Goal: Register for event/course

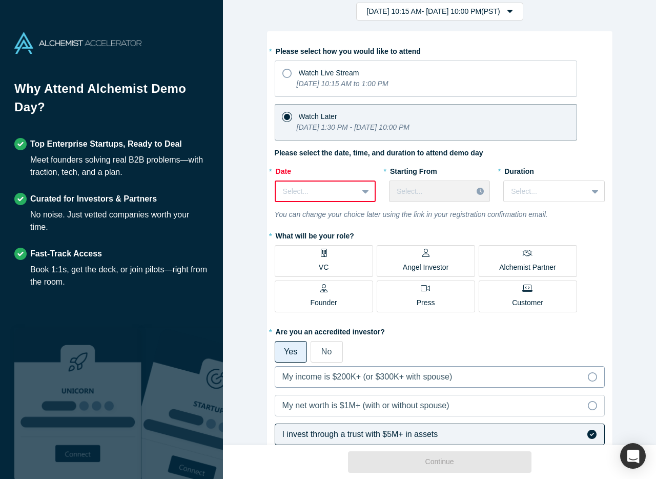
scroll to position [34, 0]
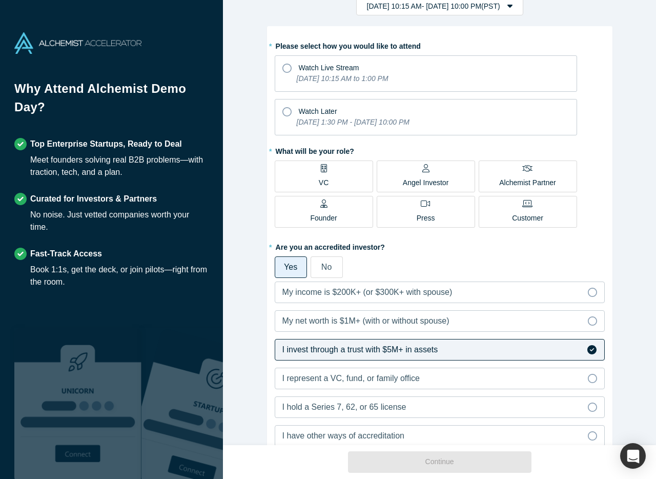
scroll to position [90, 0]
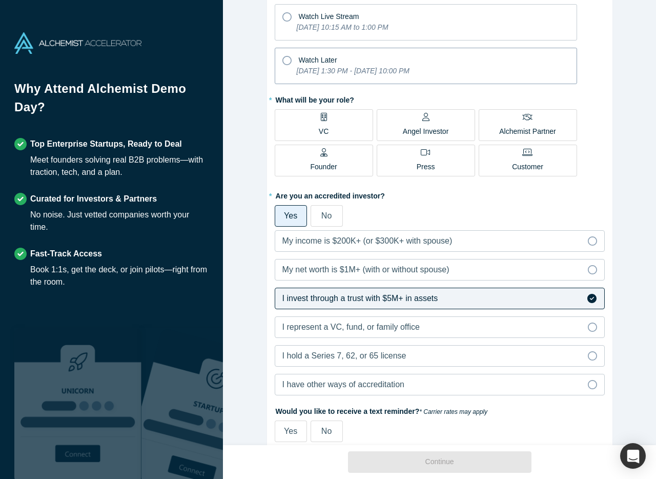
click at [291, 61] on div "Watch Later" at bounding box center [425, 59] width 287 height 14
click at [0, 0] on input "Watch Later [DATE] 1:30 PM - [DATE] 10:00 PM" at bounding box center [0, 0] width 0 height 0
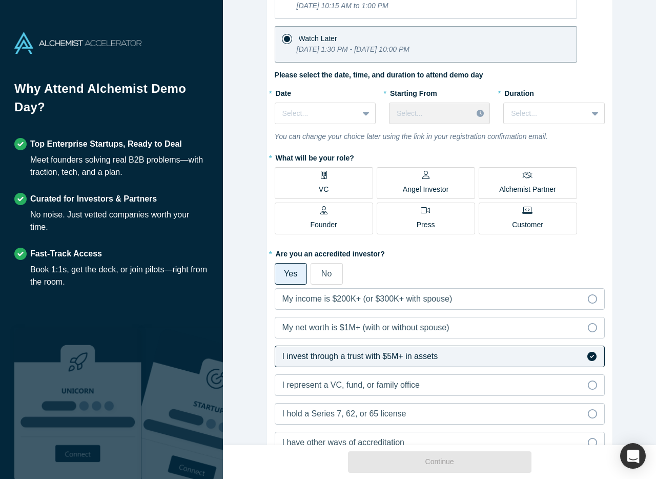
scroll to position [133, 0]
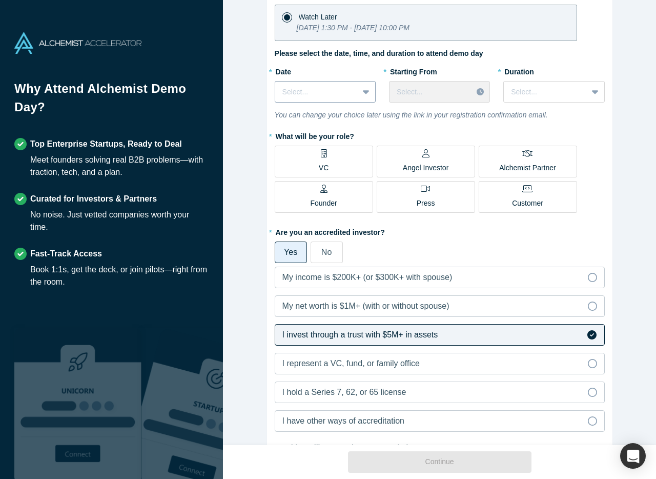
click at [353, 94] on div "Select..." at bounding box center [316, 92] width 83 height 17
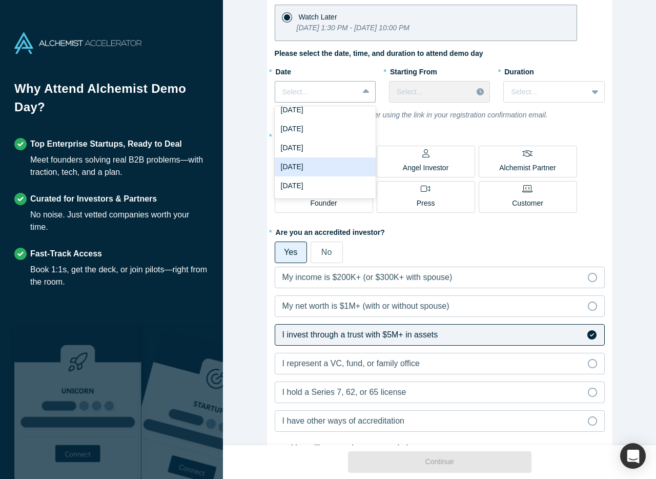
scroll to position [0, 0]
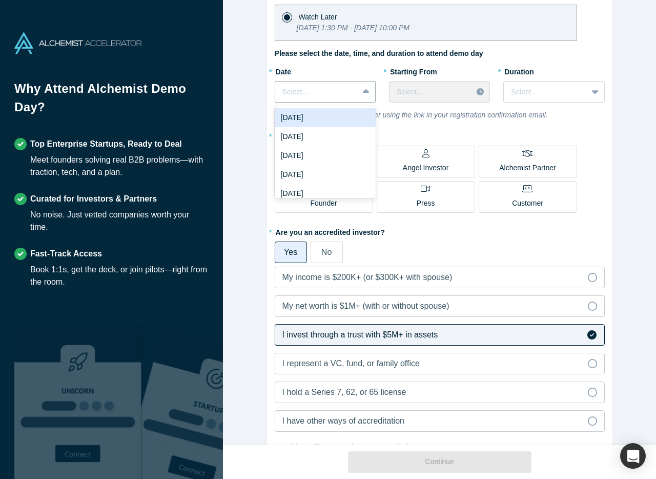
click at [339, 118] on div "[DATE]" at bounding box center [325, 117] width 101 height 19
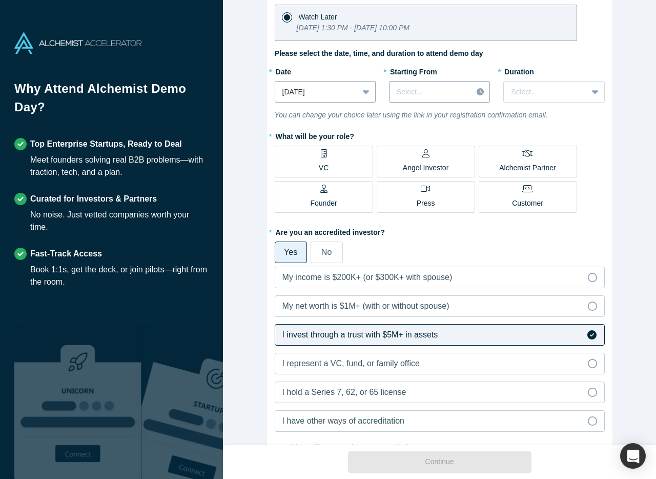
click at [432, 92] on div at bounding box center [431, 92] width 68 height 13
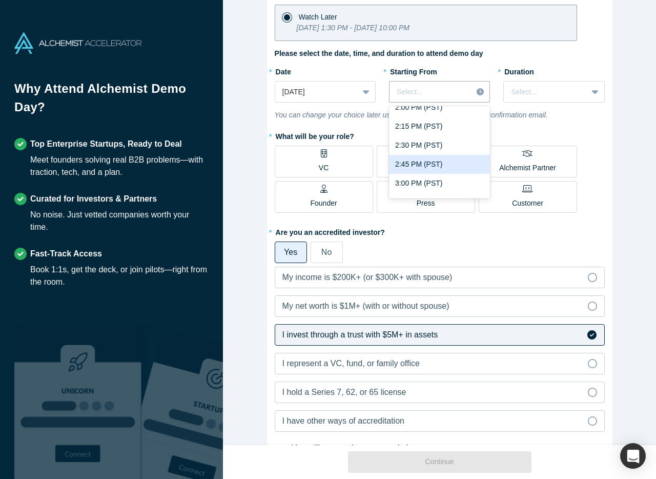
scroll to position [69, 0]
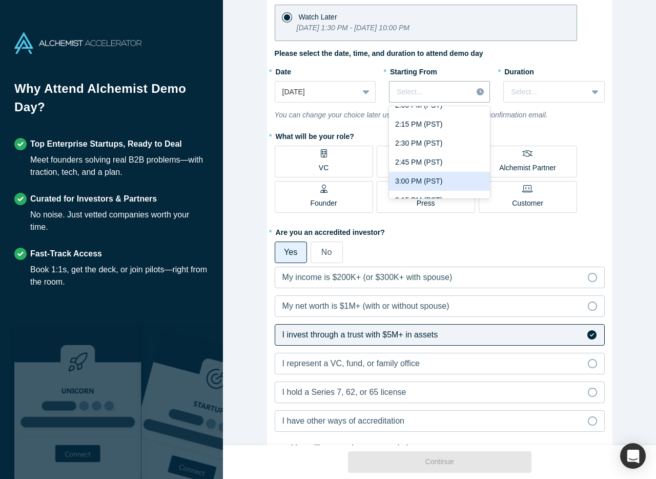
click at [427, 181] on div "3:00 PM (PST)" at bounding box center [439, 181] width 101 height 19
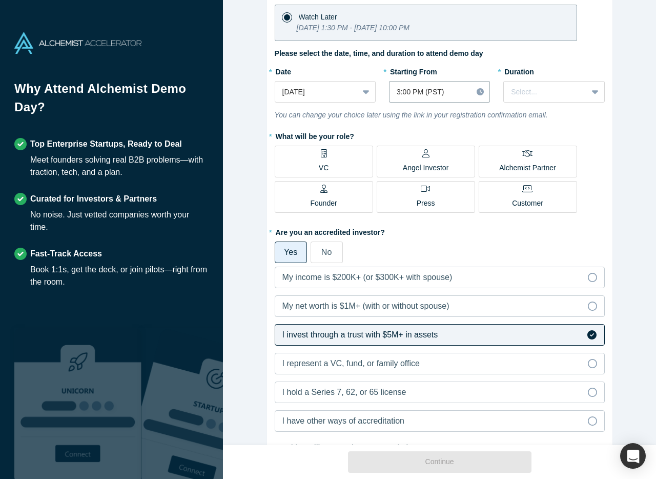
click at [544, 104] on div "* Duration Select..." at bounding box center [553, 86] width 101 height 47
click at [544, 97] on div at bounding box center [545, 92] width 69 height 13
click at [534, 191] on div "3 hours" at bounding box center [553, 186] width 101 height 19
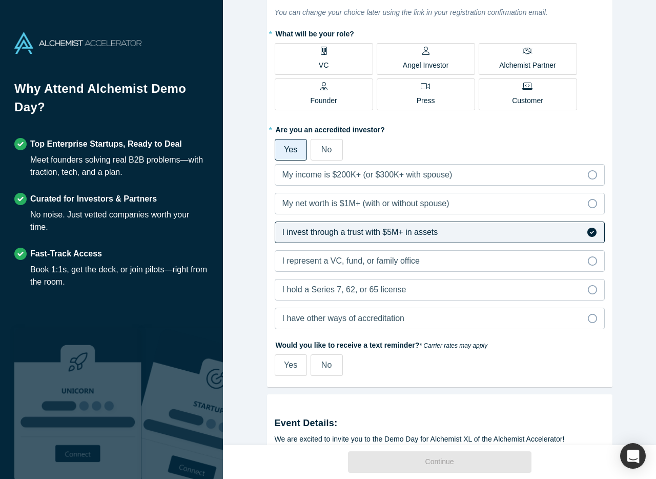
scroll to position [239, 0]
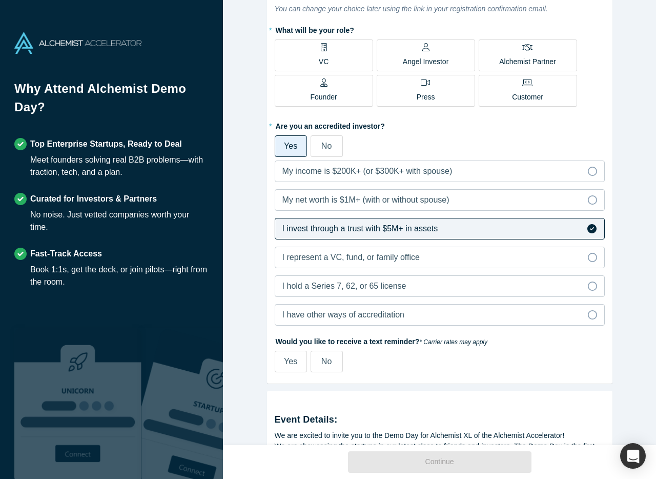
click at [439, 57] on p "Angel Investor" at bounding box center [426, 61] width 46 height 11
click at [0, 0] on input "Angel Investor" at bounding box center [0, 0] width 0 height 0
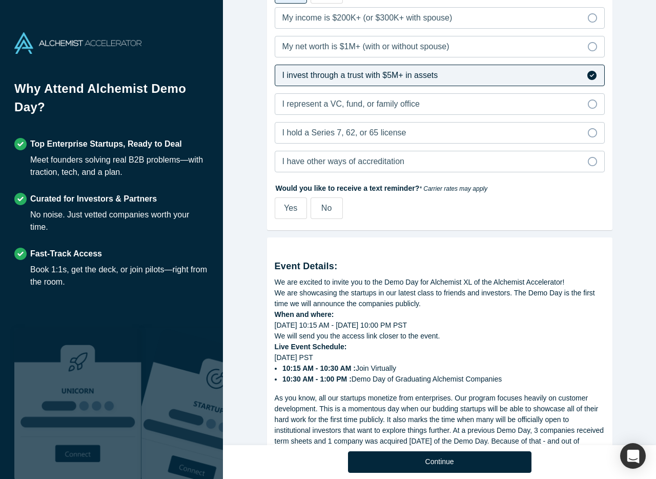
scroll to position [425, 0]
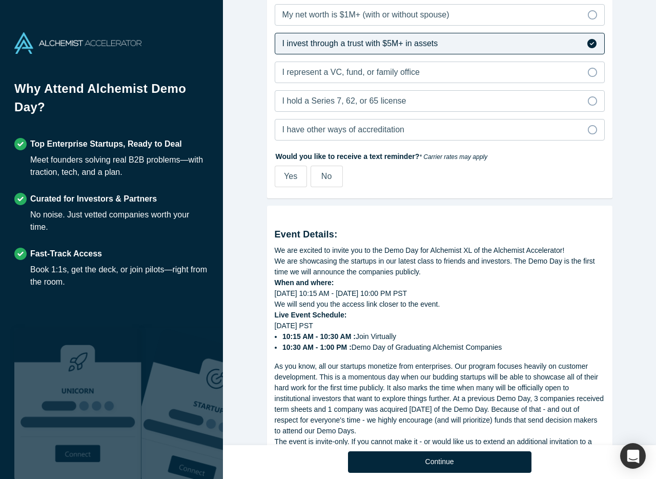
click at [293, 177] on span "Yes" at bounding box center [290, 176] width 13 height 9
click at [0, 0] on input "Yes" at bounding box center [0, 0] width 0 height 0
select select "US"
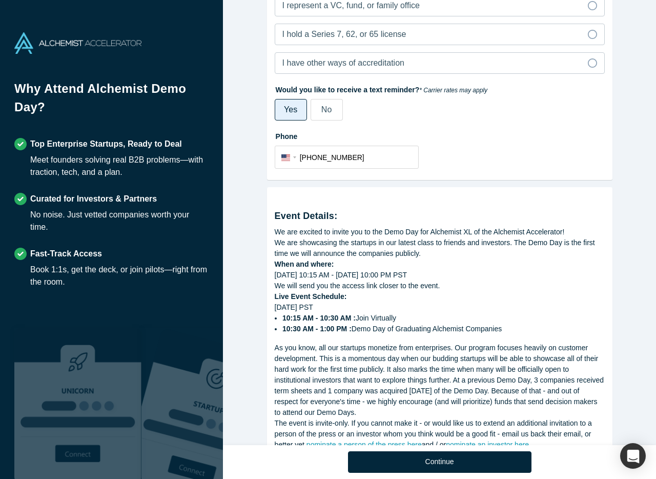
scroll to position [553, 0]
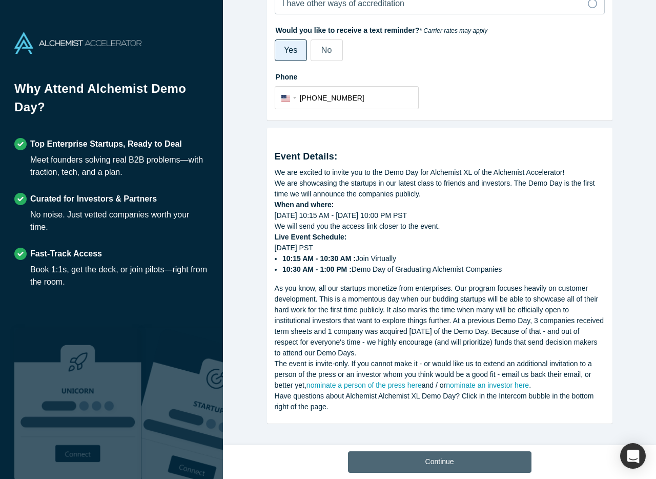
click at [442, 458] on button "Continue" at bounding box center [440, 462] width 184 height 22
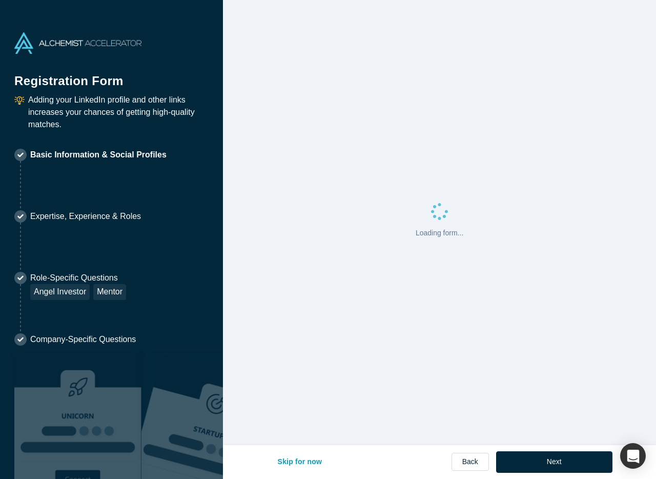
select select "US"
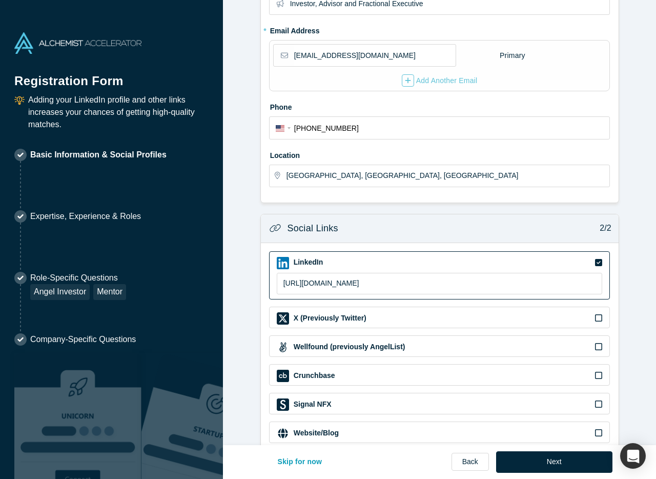
scroll to position [222, 0]
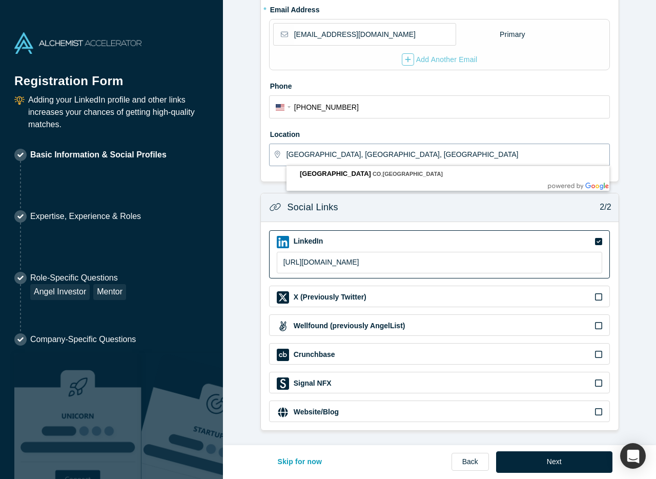
drag, startPoint x: 359, startPoint y: 153, endPoint x: 251, endPoint y: 147, distance: 108.4
click at [251, 147] on form "Contact Info 1/2 Zoom Save Remove Upload New * First name Christopher * Last na…" at bounding box center [439, 109] width 433 height 641
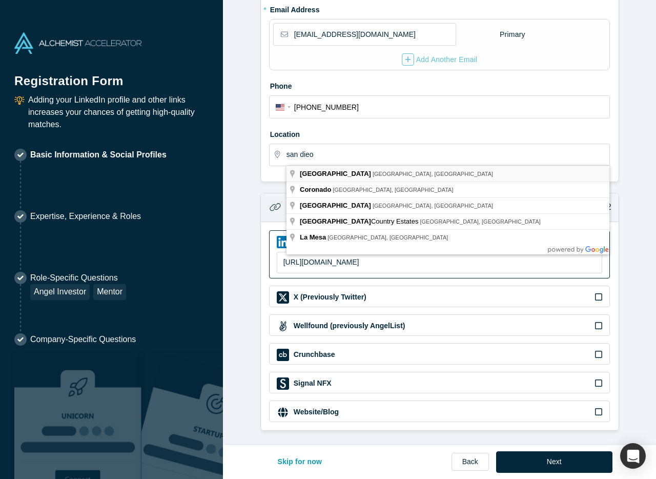
type input "San Diego, CA, USA"
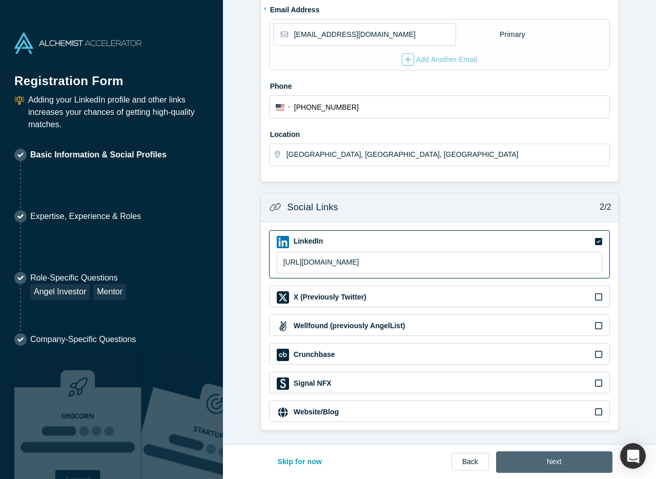
click at [557, 461] on button "Next" at bounding box center [554, 462] width 116 height 22
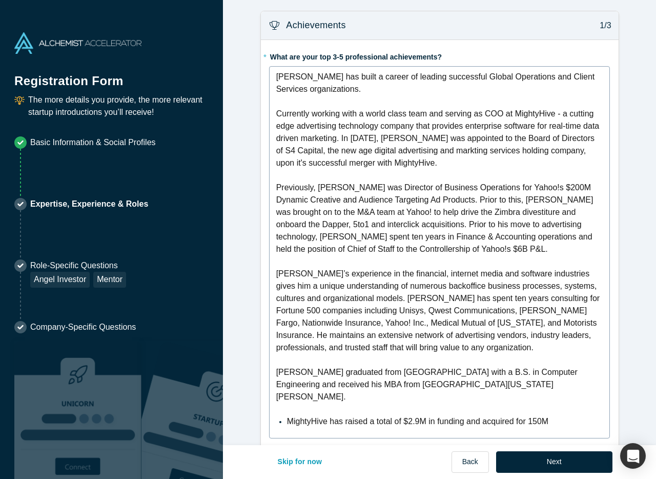
scroll to position [151, 0]
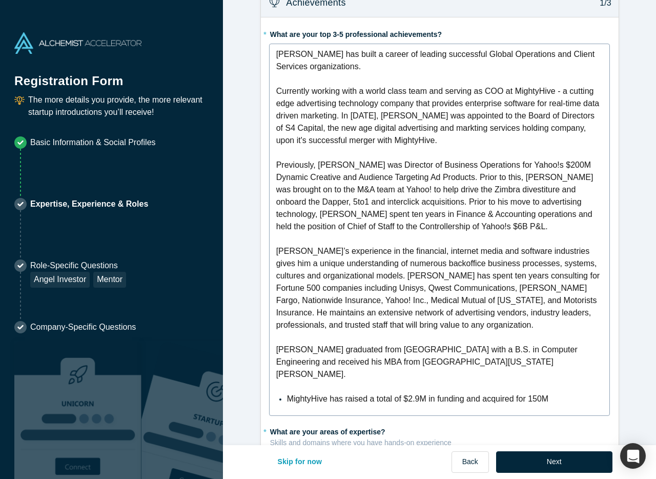
click at [527, 372] on span "Christopher graduated from Lehigh University with a B.S. in Computer Engineerin…" at bounding box center [428, 361] width 304 height 33
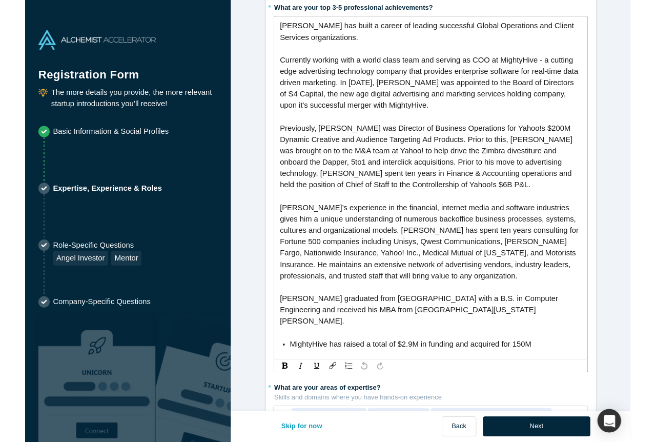
scroll to position [59, 0]
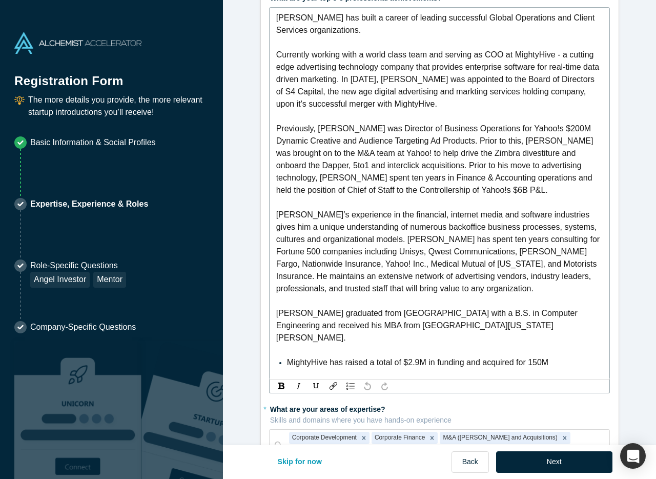
click at [552, 360] on div "MightyHive has raised a total of $2.9M in funding and acquired for 150M" at bounding box center [445, 362] width 317 height 12
